Goal: Task Accomplishment & Management: Manage account settings

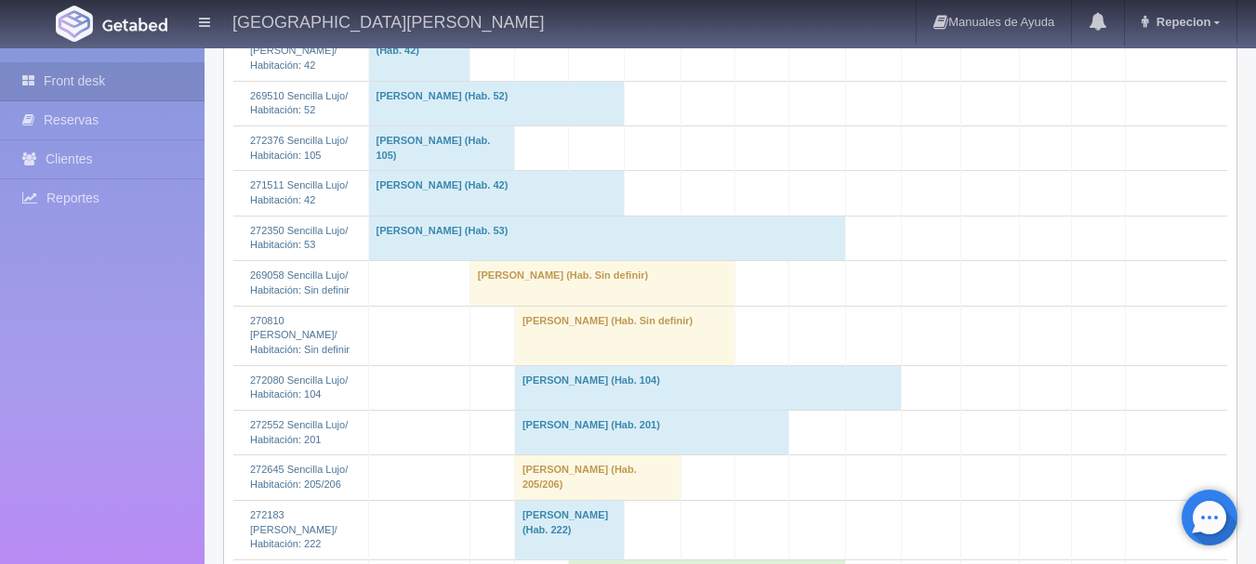
scroll to position [2789, 0]
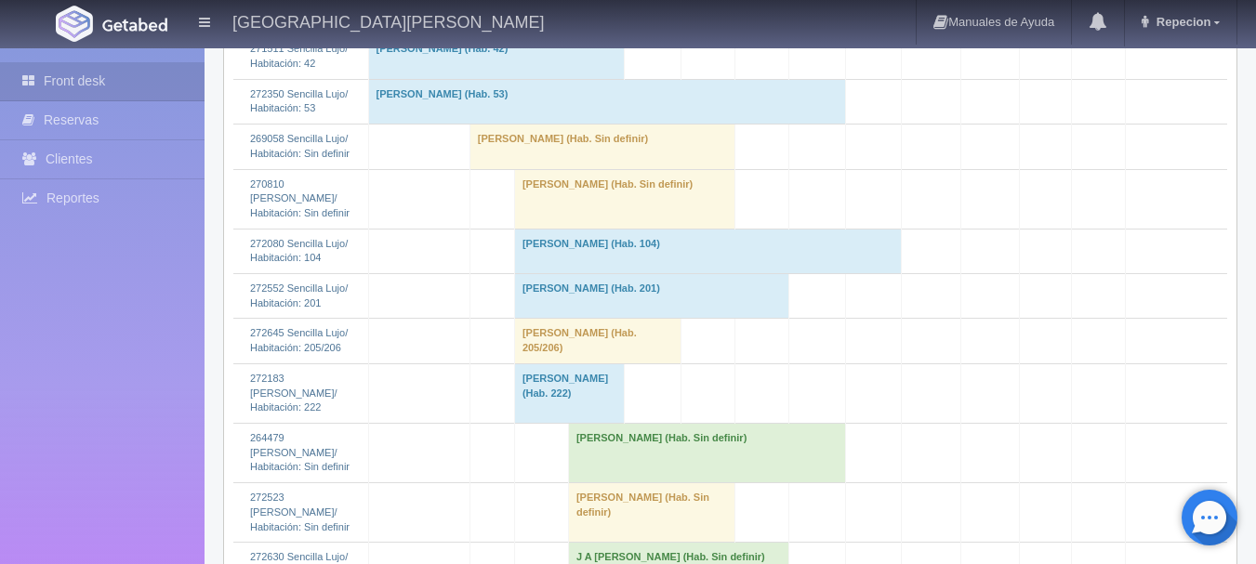
click at [600, 229] on td "[PERSON_NAME] (Hab. Sin definir)" at bounding box center [624, 198] width 220 height 59
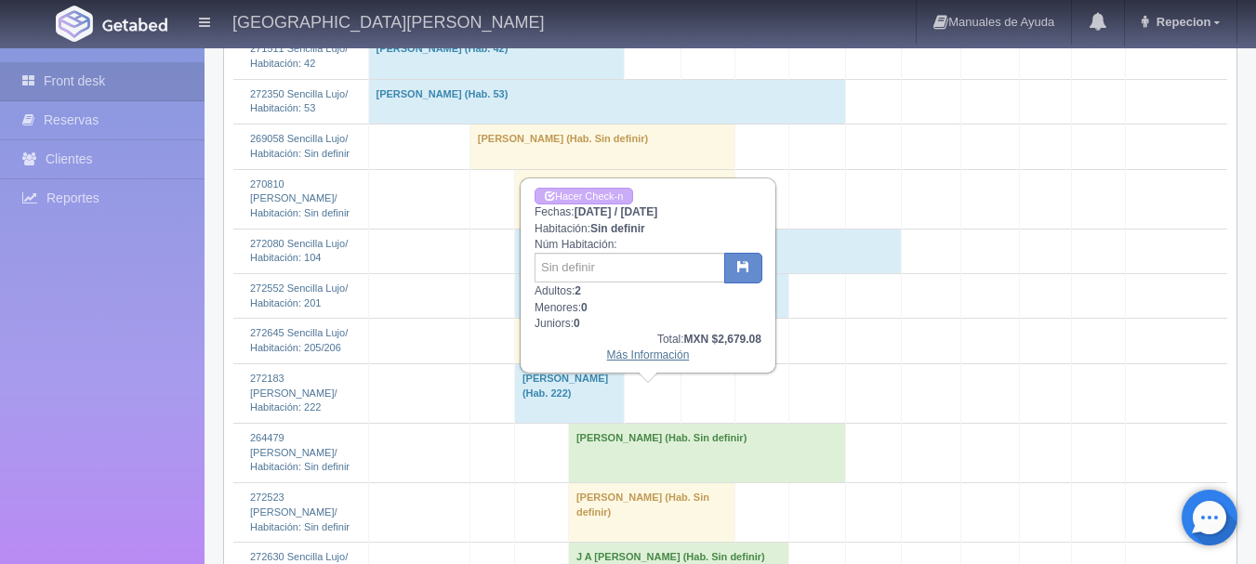
click at [627, 359] on link "Más Información" at bounding box center [648, 355] width 83 height 13
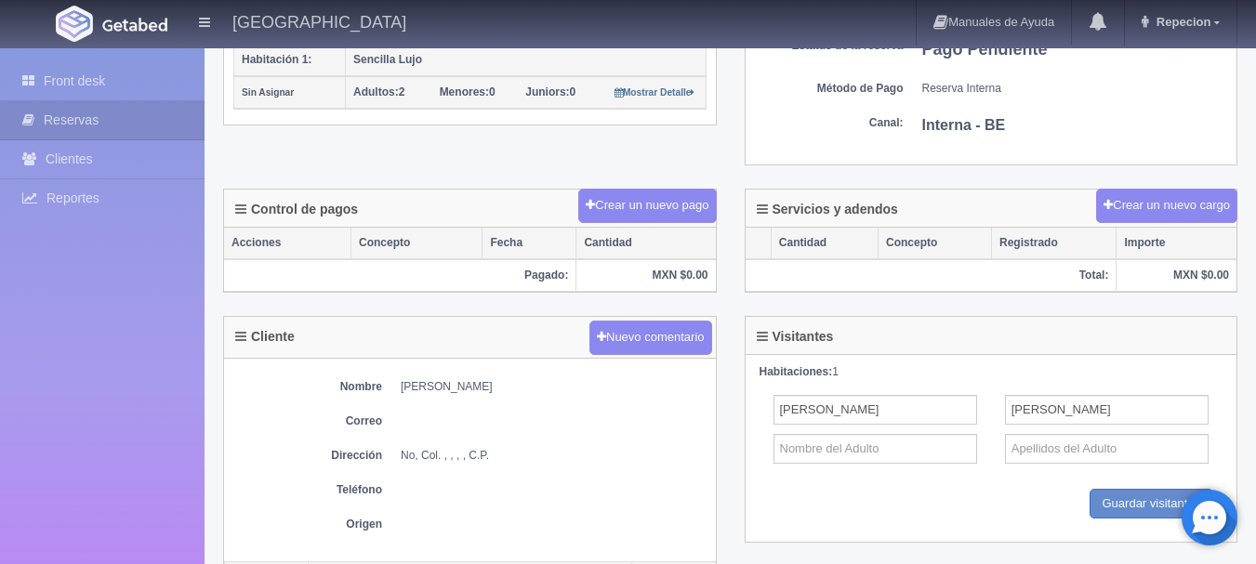
scroll to position [344, 0]
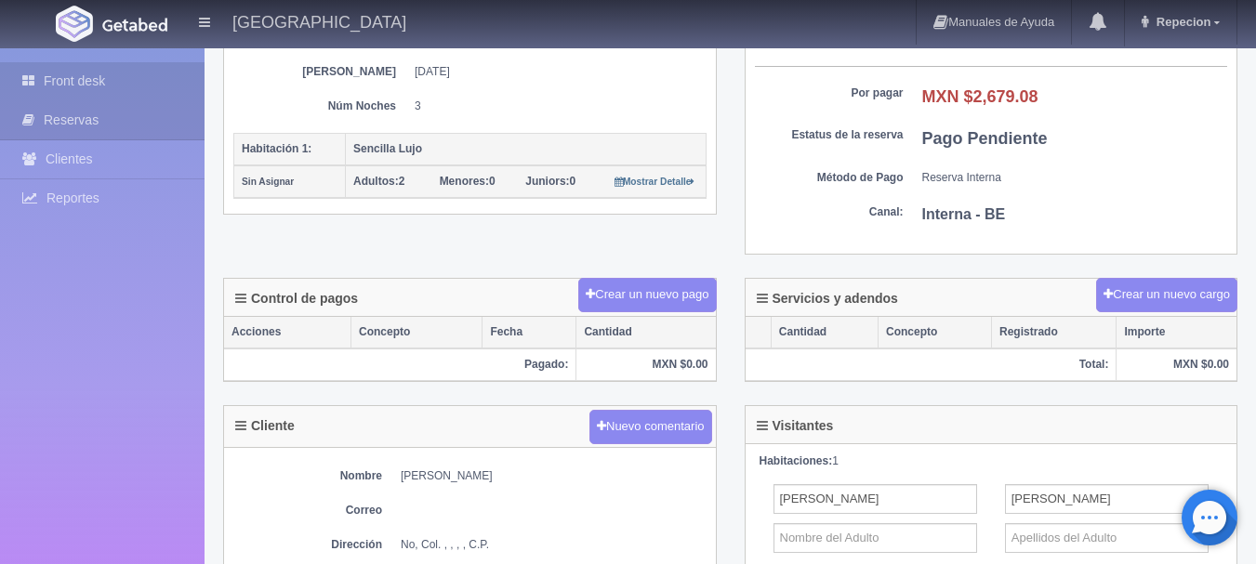
click at [85, 73] on link "Front desk" at bounding box center [102, 81] width 205 height 38
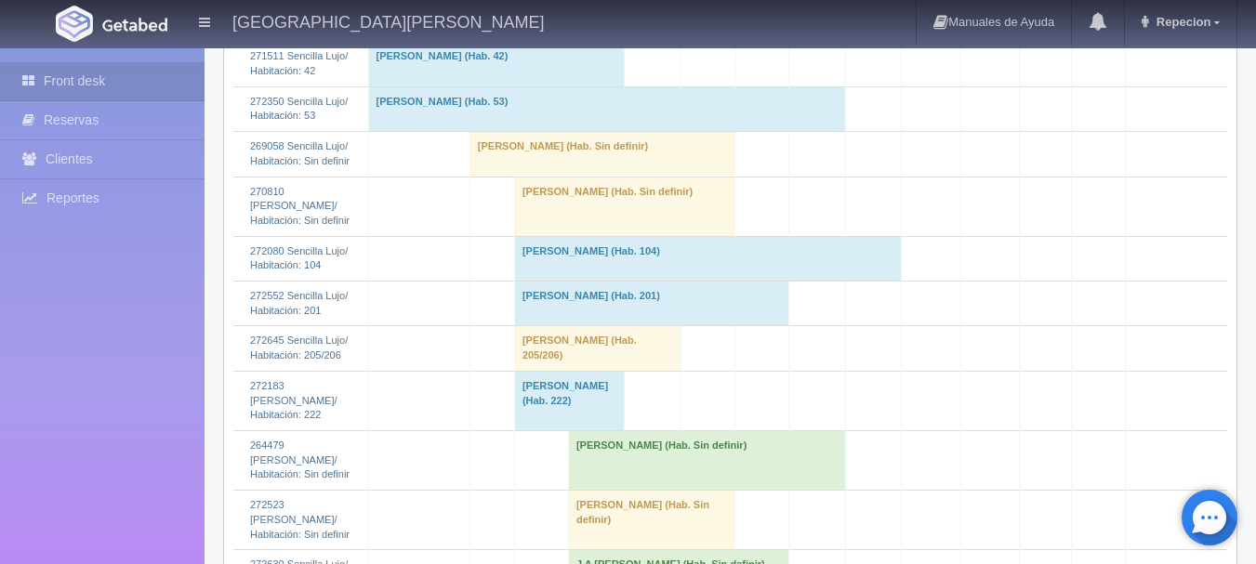
scroll to position [2789, 0]
